Goal: Use online tool/utility: Use online tool/utility

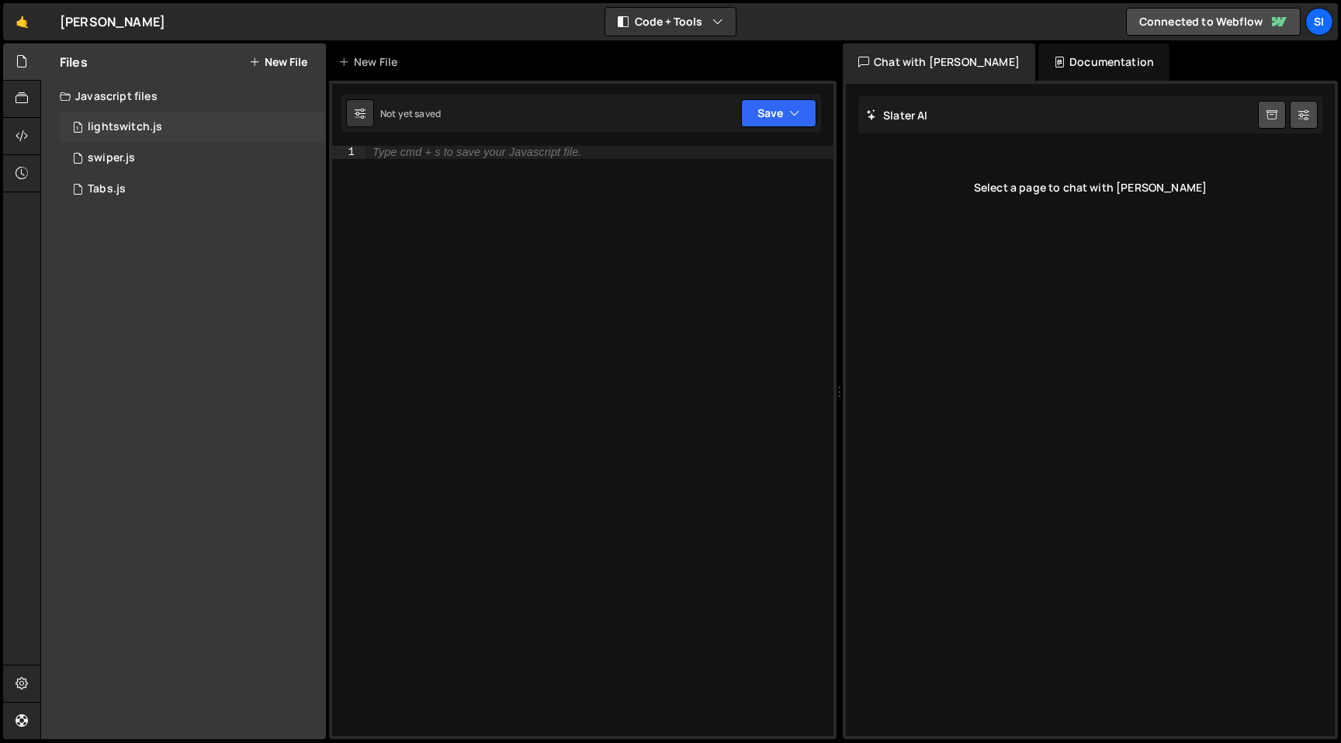
click at [179, 127] on div "1 lightswitch.js 0" at bounding box center [193, 127] width 266 height 31
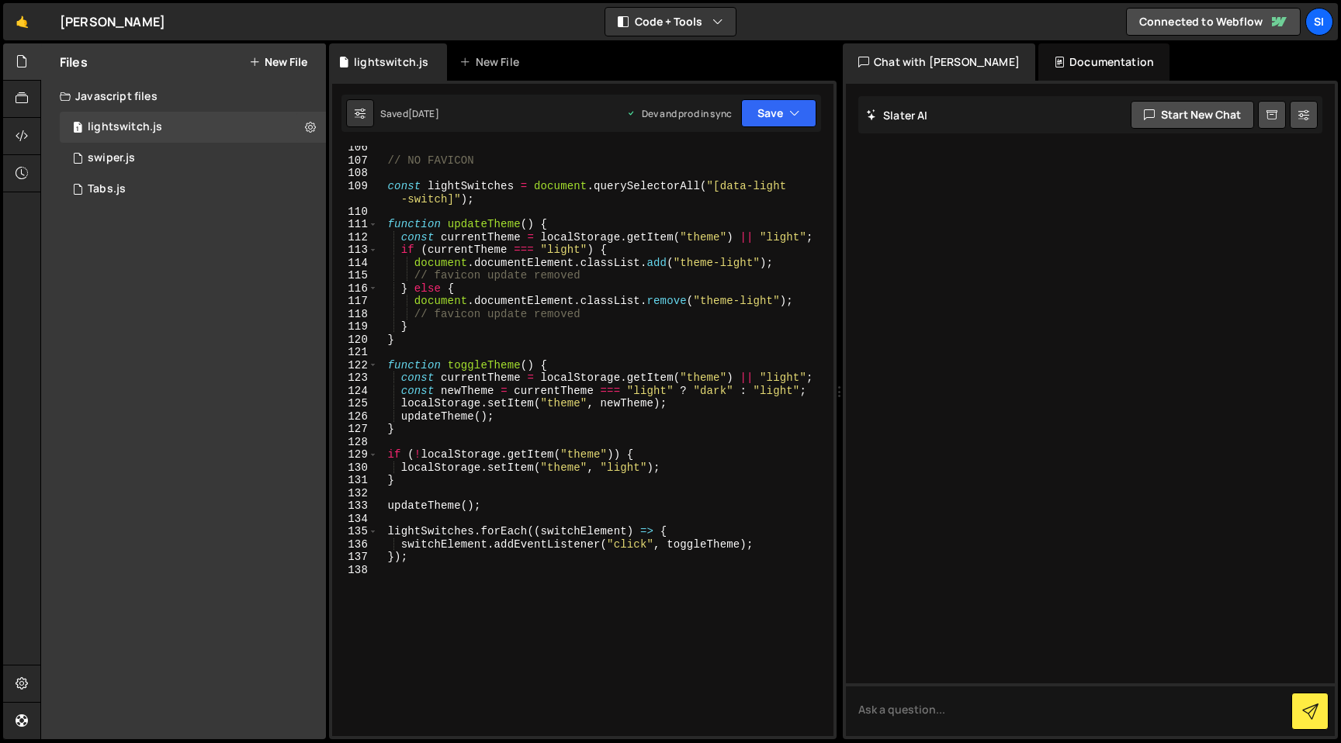
scroll to position [1419, 0]
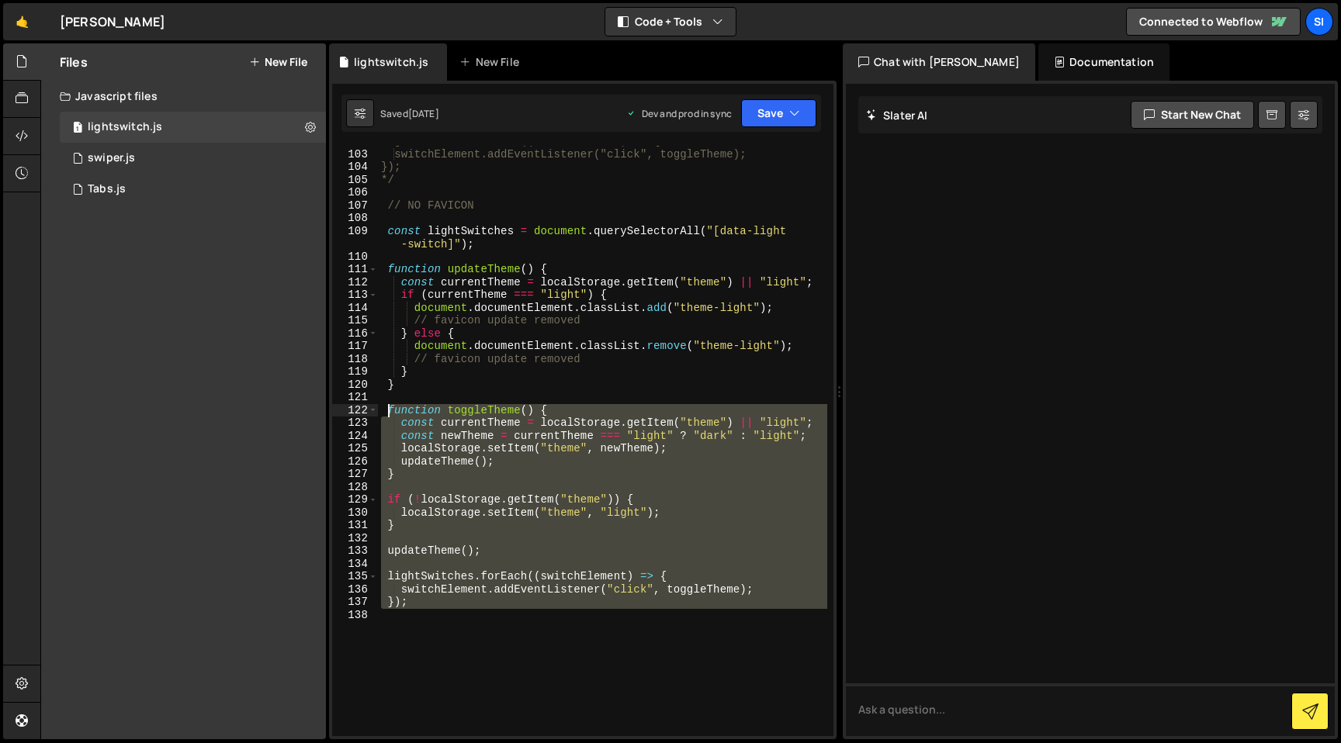
drag, startPoint x: 551, startPoint y: 631, endPoint x: 385, endPoint y: 404, distance: 280.9
click at [385, 404] on div "lightSwitches.forEach((switchElement) => { switchElement.addEventListener("clic…" at bounding box center [602, 443] width 449 height 616
type textarea "function toggleTheme() { const currentTheme = localStorage.getItem("theme") || …"
paste textarea
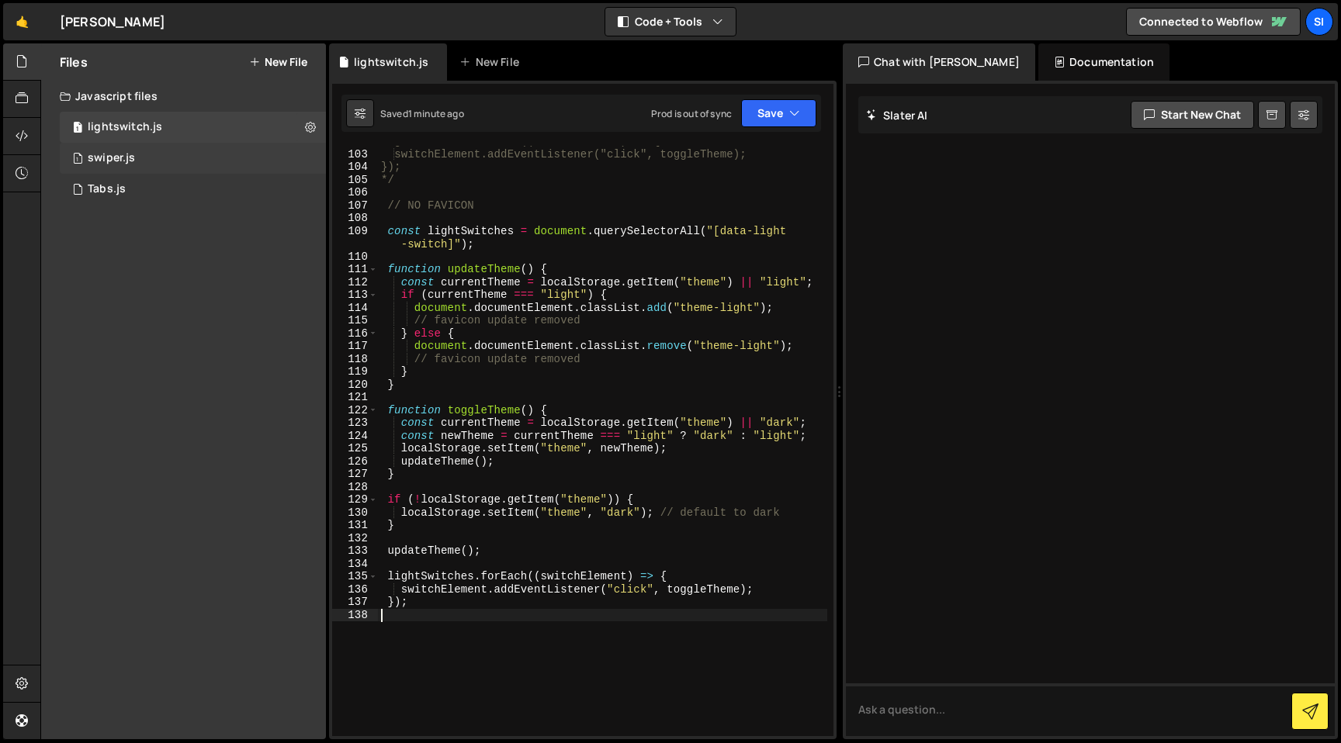
click at [227, 151] on div "1 swiper.js 0" at bounding box center [193, 158] width 266 height 31
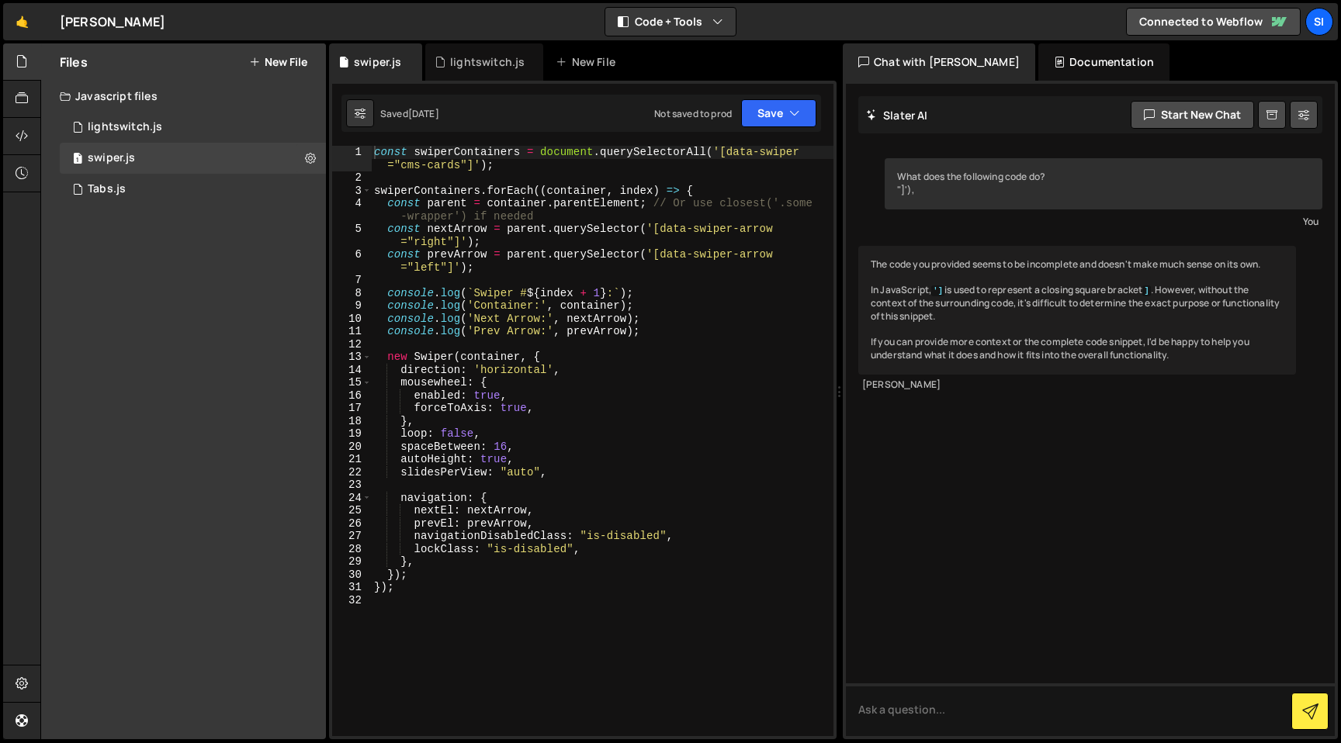
type textarea "mousewheel: {"
click at [590, 385] on div "const swiperContainers = document . querySelectorAll ( '[data-swiper ="cms-card…" at bounding box center [602, 460] width 462 height 629
